Goal: Navigation & Orientation: Find specific page/section

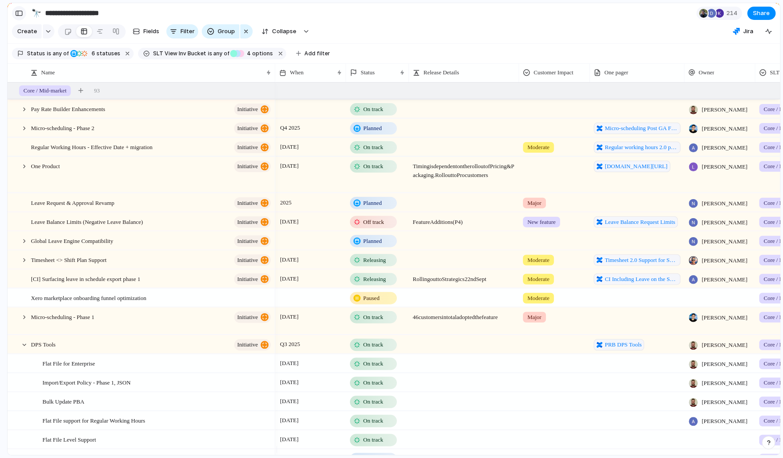
click at [19, 12] on div "button" at bounding box center [19, 13] width 8 height 6
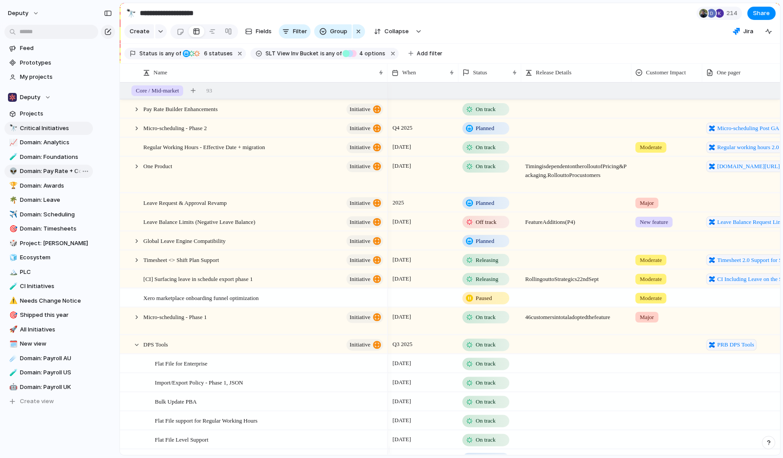
click at [51, 176] on link "👽 Domain: Pay Rate + Compliance" at bounding box center [48, 171] width 88 height 13
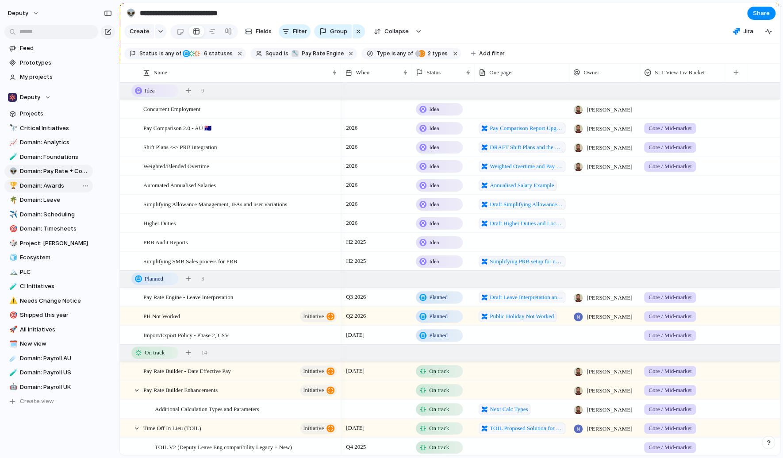
click at [45, 188] on span "Domain: Awards" at bounding box center [55, 185] width 70 height 9
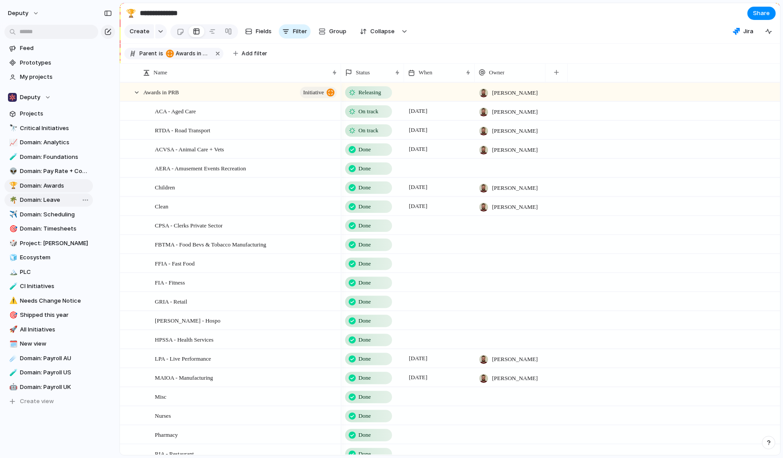
click at [54, 199] on span "Domain: Leave" at bounding box center [55, 200] width 70 height 9
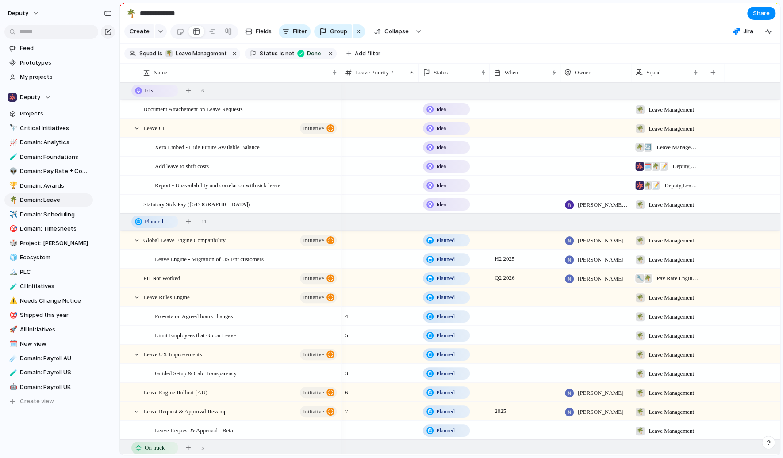
click at [54, 221] on div "🔭 Critical Initiatives 📈 Domain: Analytics 🧪 Domain: Foundations 👽 Domain: Pay …" at bounding box center [48, 265] width 88 height 287
click at [58, 235] on div "🔭 Critical Initiatives 📈 Domain: Analytics 🧪 Domain: Foundations 👽 Domain: Pay …" at bounding box center [48, 265] width 88 height 287
click at [58, 229] on span "Domain: Timesheets" at bounding box center [55, 228] width 70 height 9
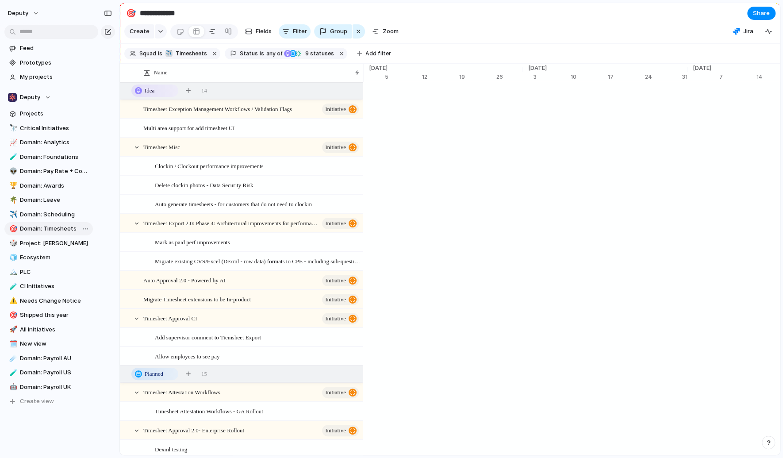
type input "**********"
